Goal: Obtain resource: Obtain resource

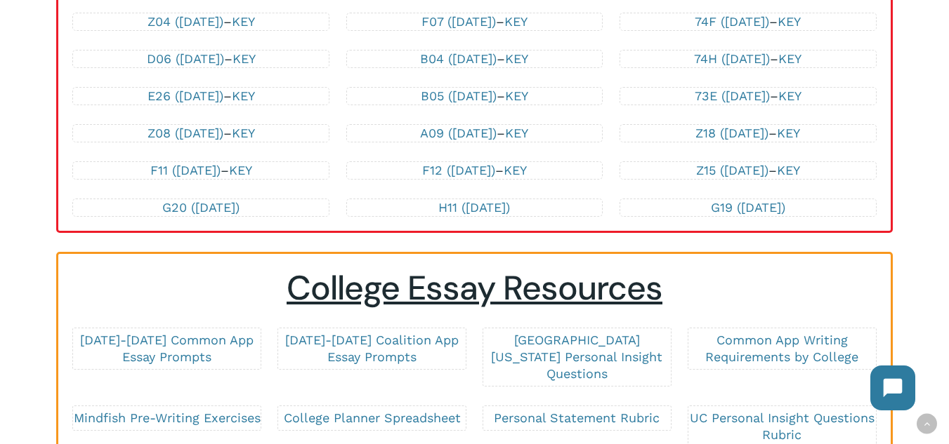
scroll to position [3160, 0]
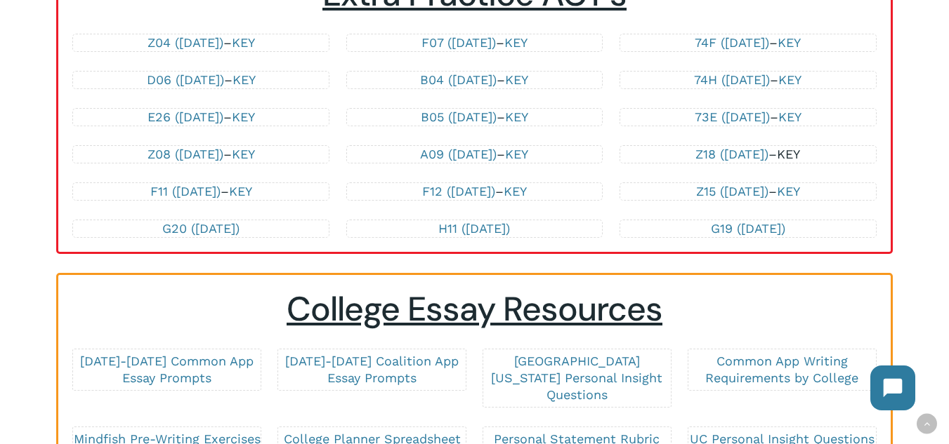
click at [800, 161] on link "KEY" at bounding box center [788, 154] width 23 height 15
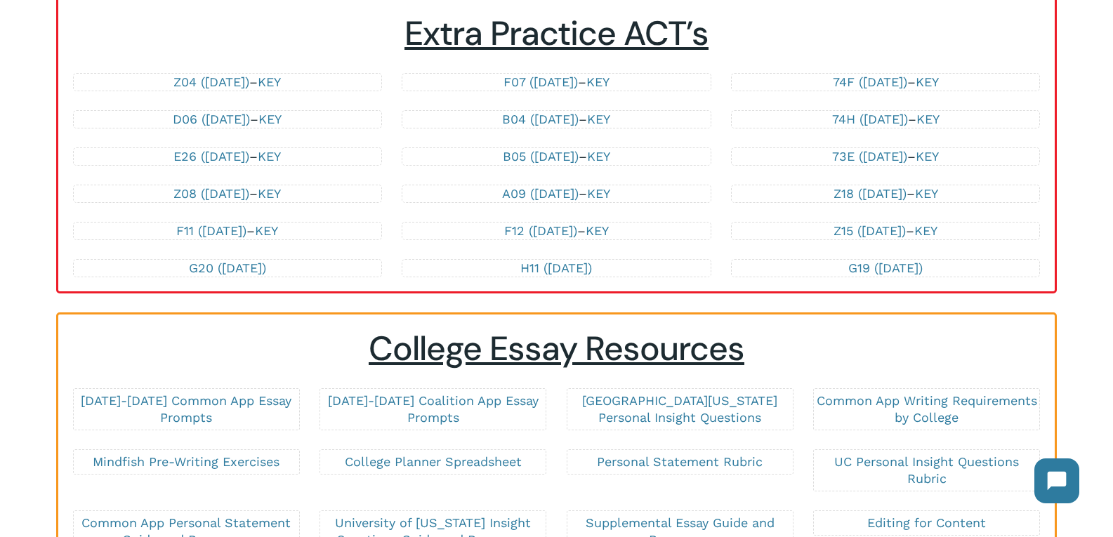
scroll to position [2949, 0]
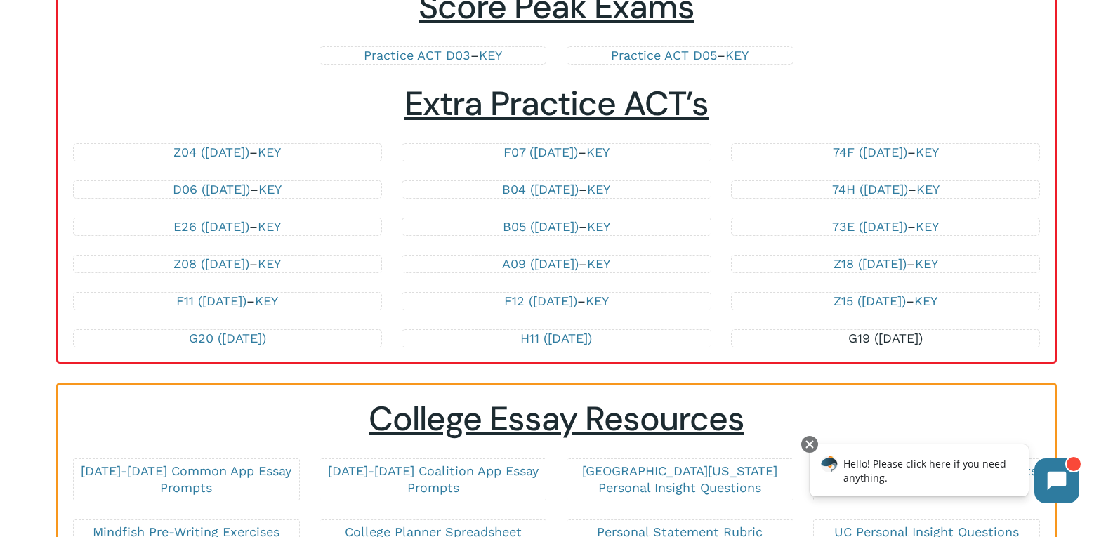
click at [889, 342] on link "G19 ([DATE])" at bounding box center [885, 338] width 74 height 15
click at [253, 341] on link "G20 ([DATE])" at bounding box center [227, 338] width 77 height 15
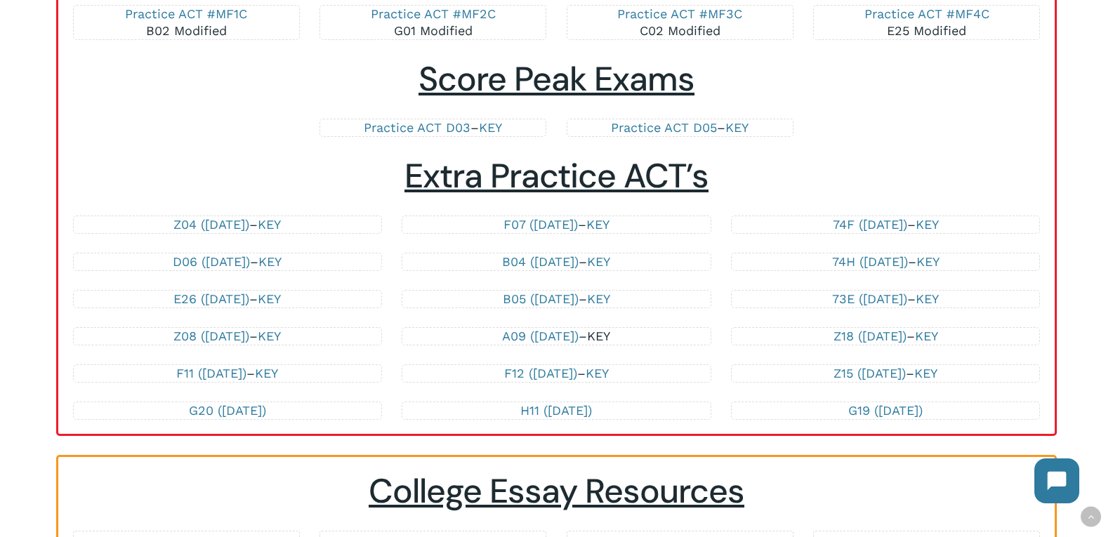
scroll to position [2879, 0]
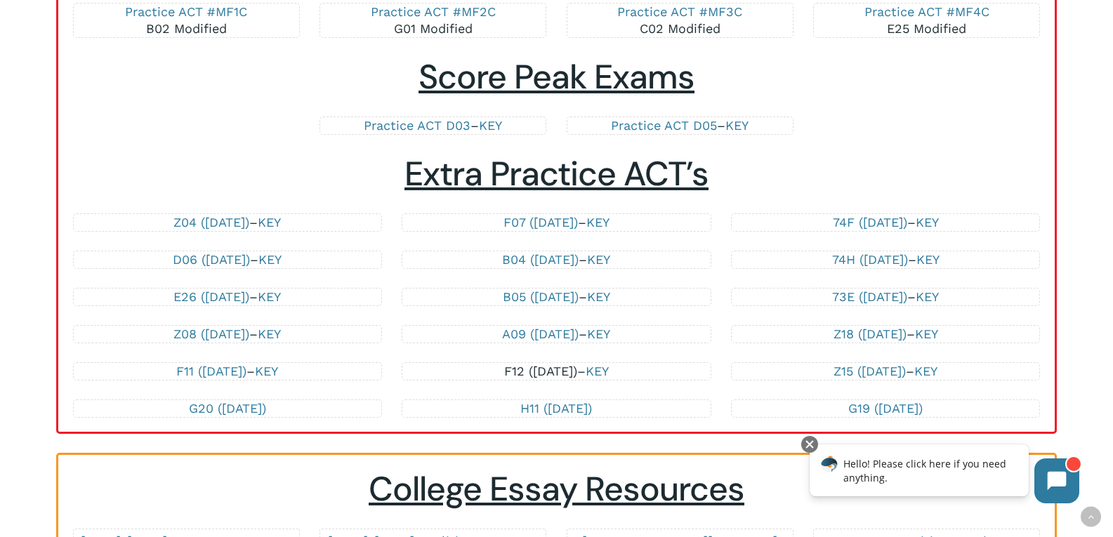
click at [549, 373] on link "F12 ([DATE])" at bounding box center [540, 371] width 73 height 15
click at [232, 368] on link "F11 ([DATE])" at bounding box center [211, 371] width 70 height 15
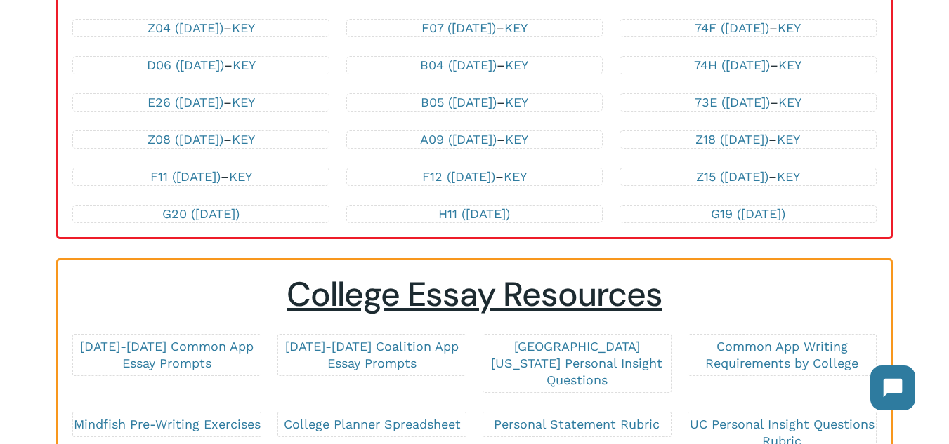
scroll to position [3160, 0]
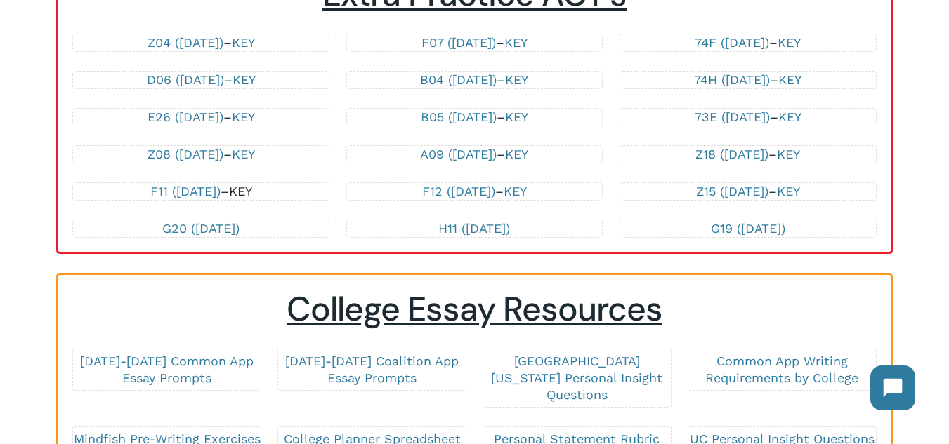
click at [252, 199] on link "KEY" at bounding box center [240, 191] width 23 height 15
